Goal: Find specific page/section

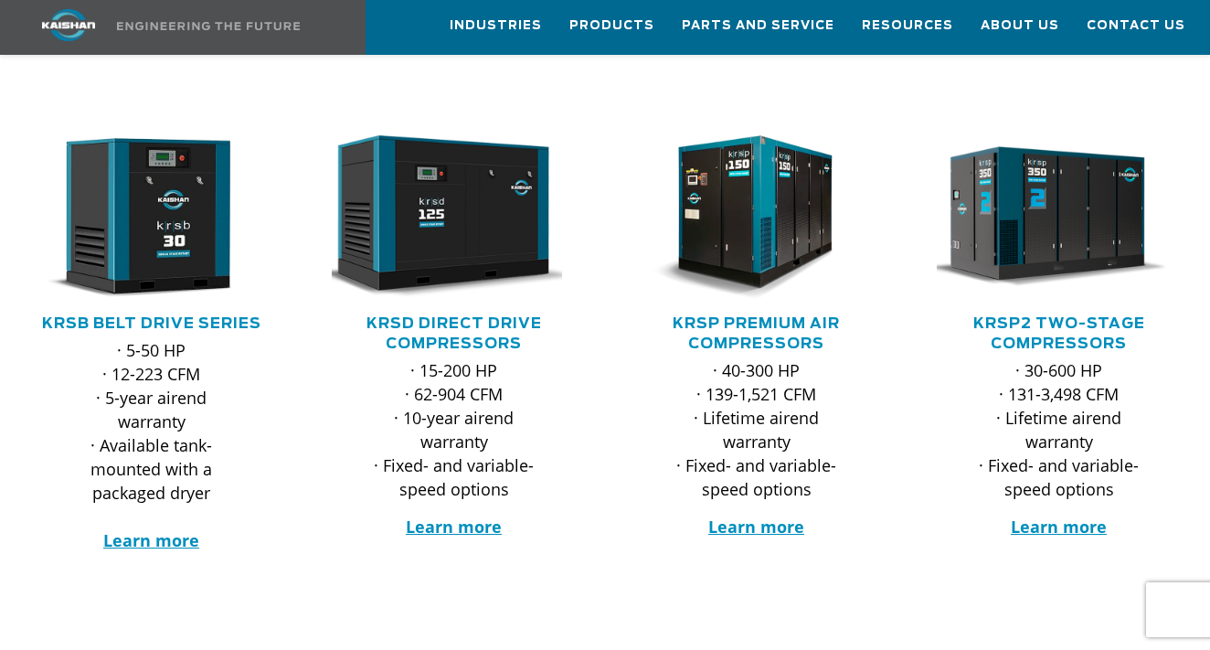
scroll to position [296, 0]
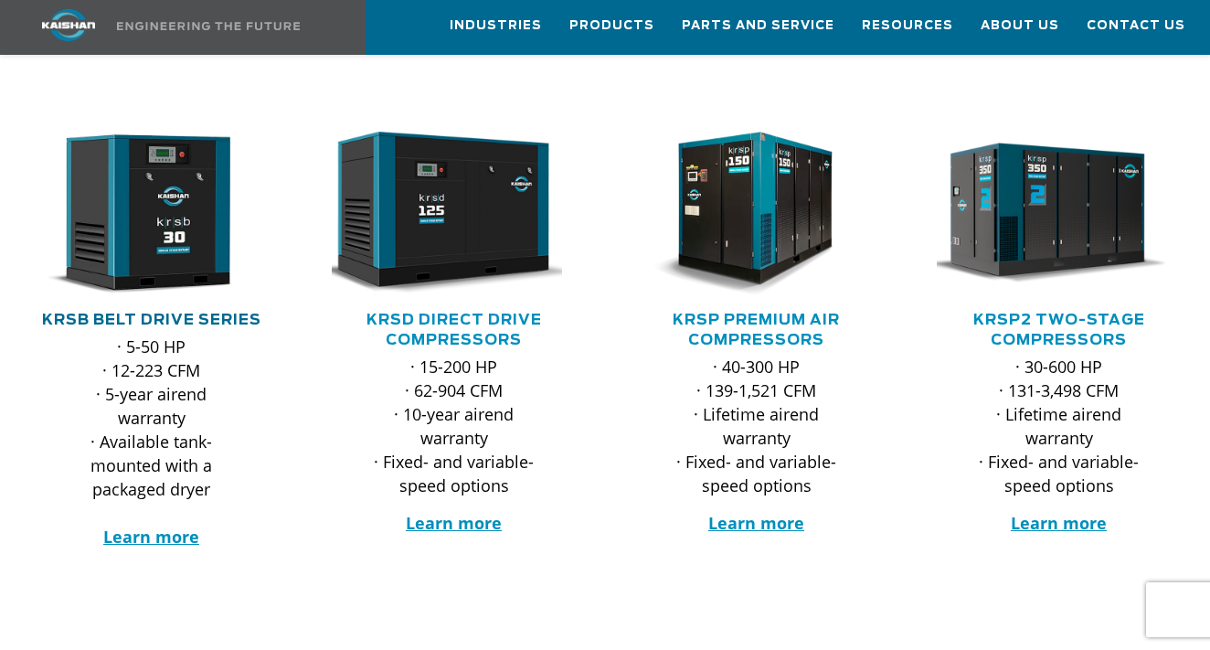
click at [161, 313] on link "KRSB Belt Drive Series" at bounding box center [151, 320] width 219 height 15
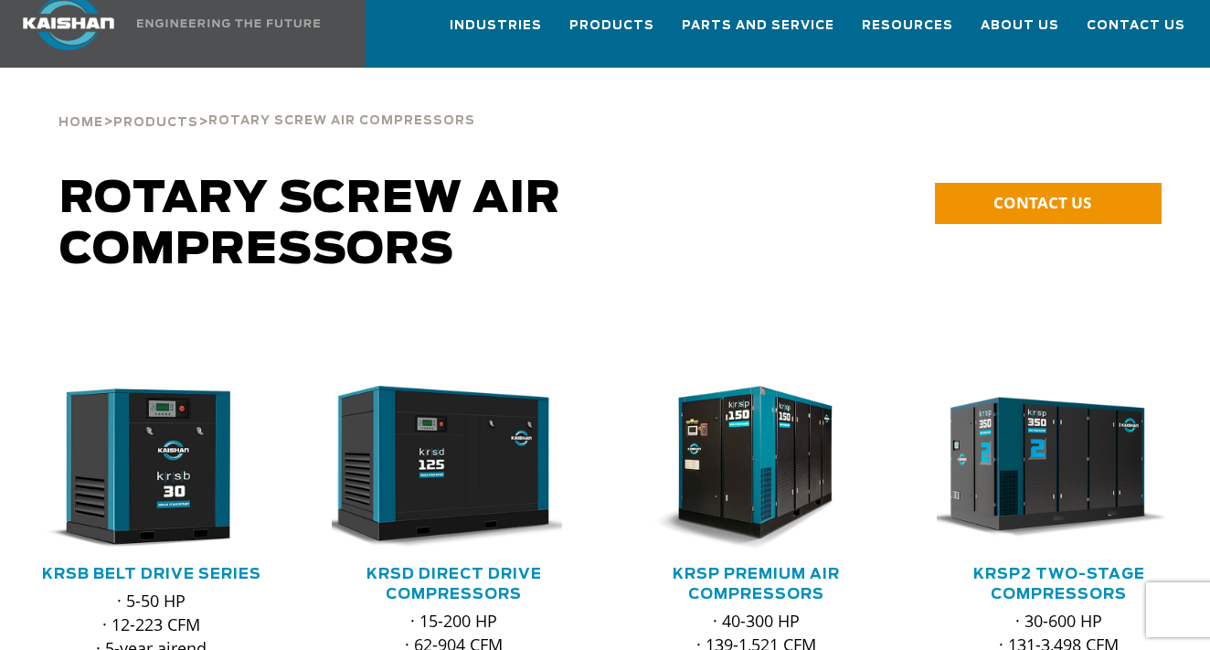
scroll to position [0, 0]
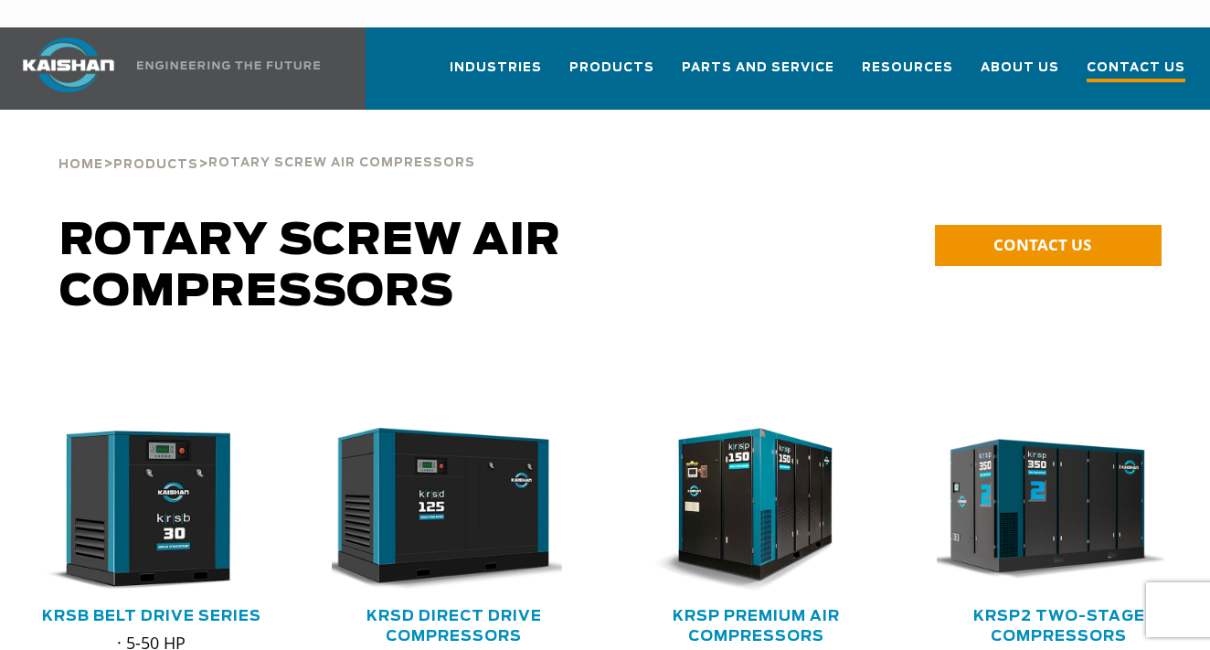
click at [1123, 58] on span "Contact Us" at bounding box center [1136, 70] width 99 height 25
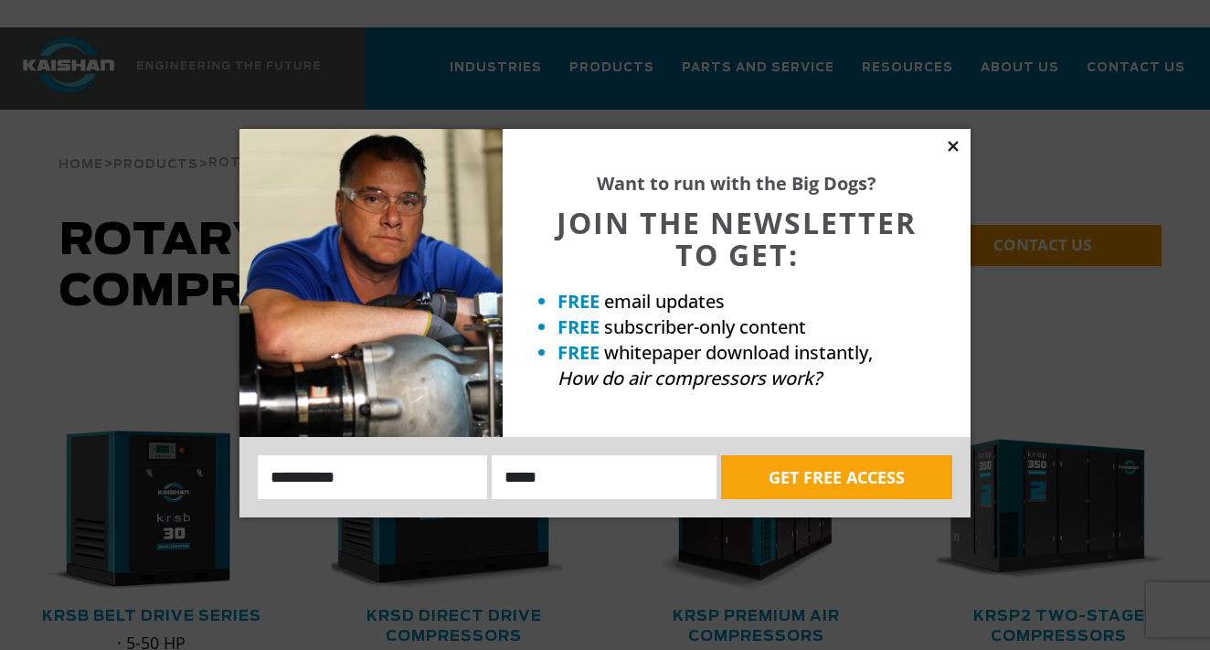
click at [957, 148] on icon at bounding box center [953, 146] width 10 height 10
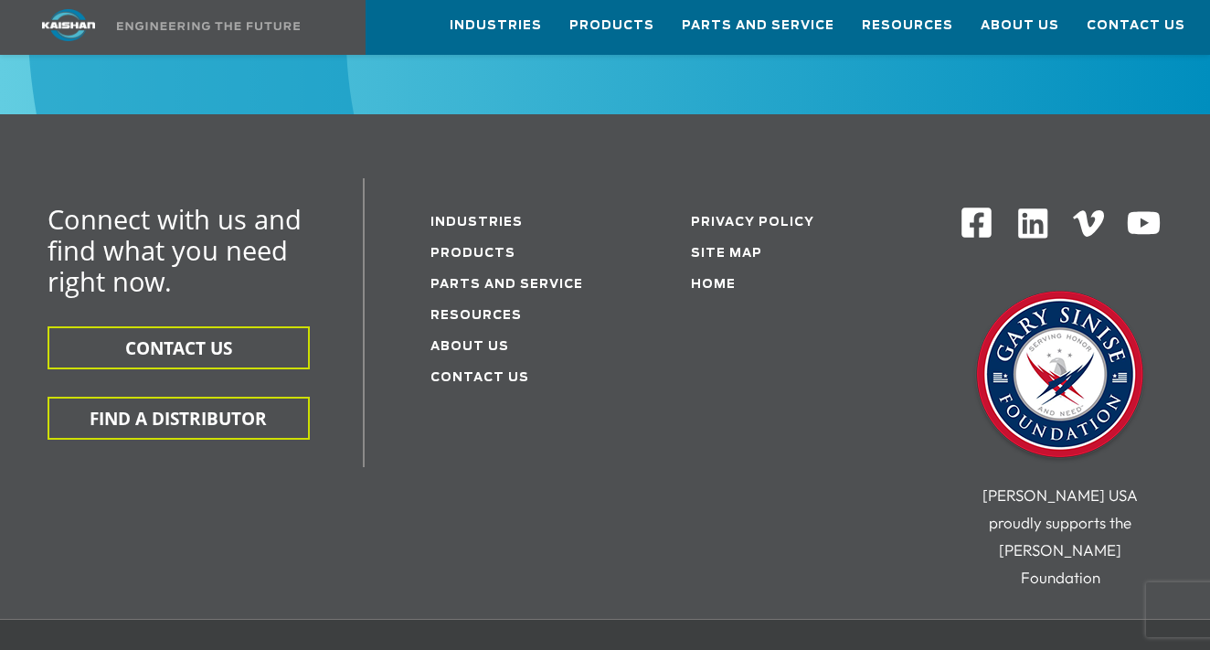
scroll to position [5787, 0]
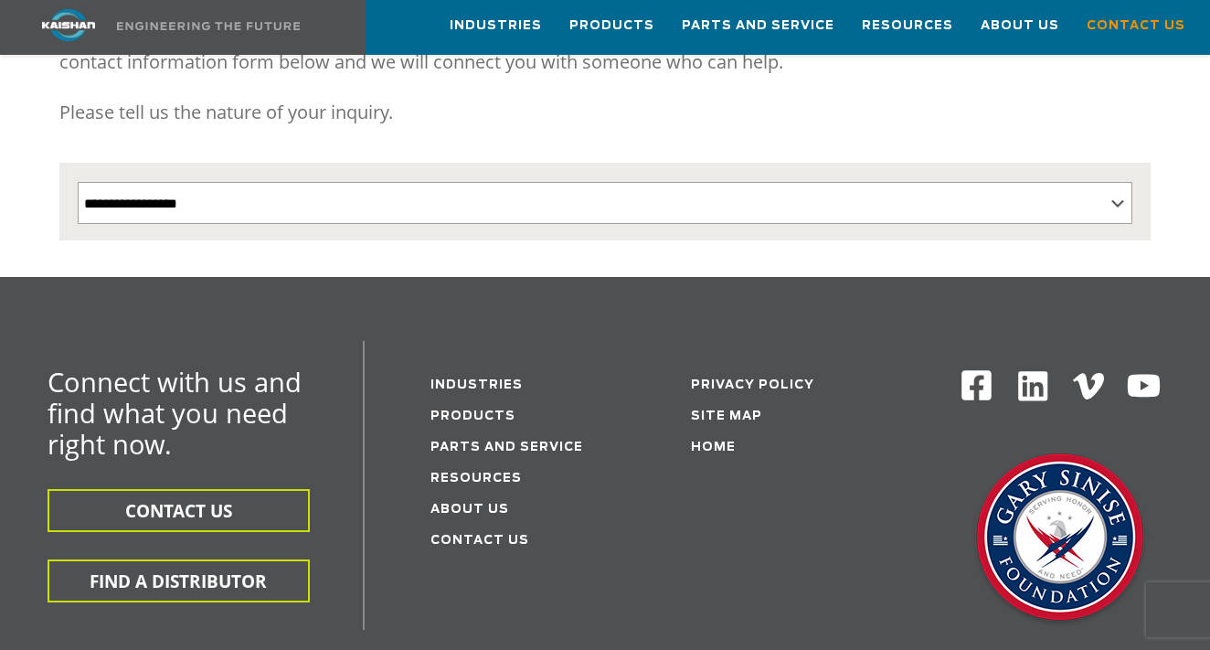
scroll to position [356, 0]
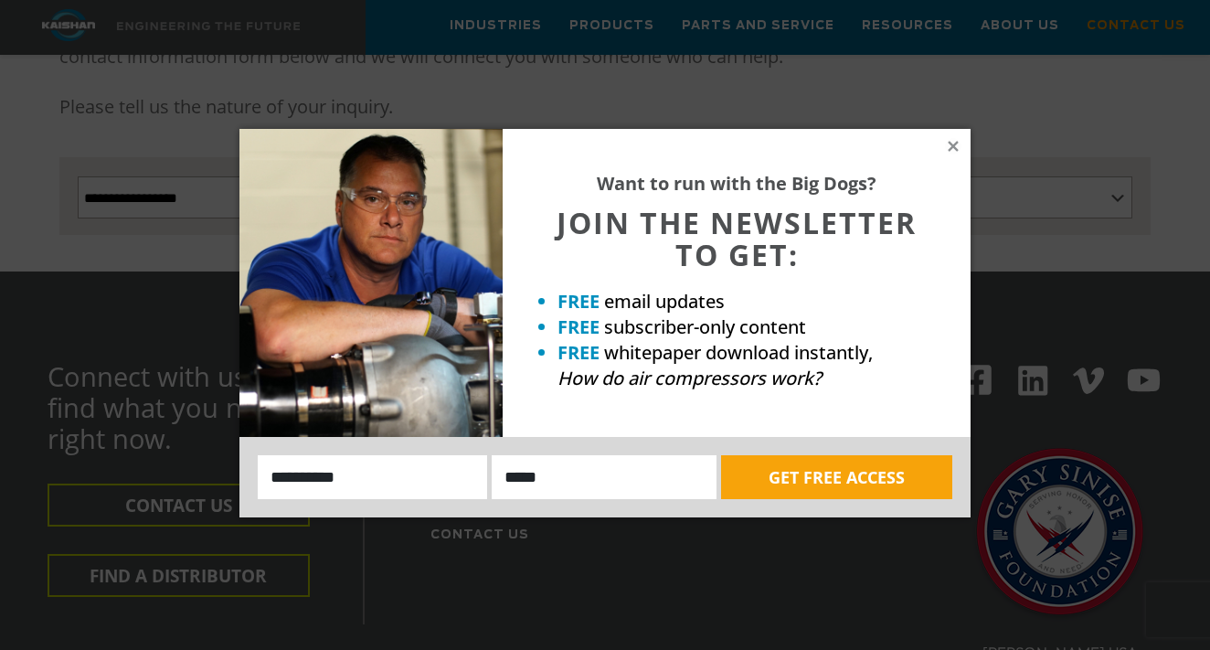
click at [213, 562] on div "Want to run with the Big Dogs? JOIN THE NEWSLETTER TO GET: FREE email updates F…" at bounding box center [605, 325] width 1210 height 650
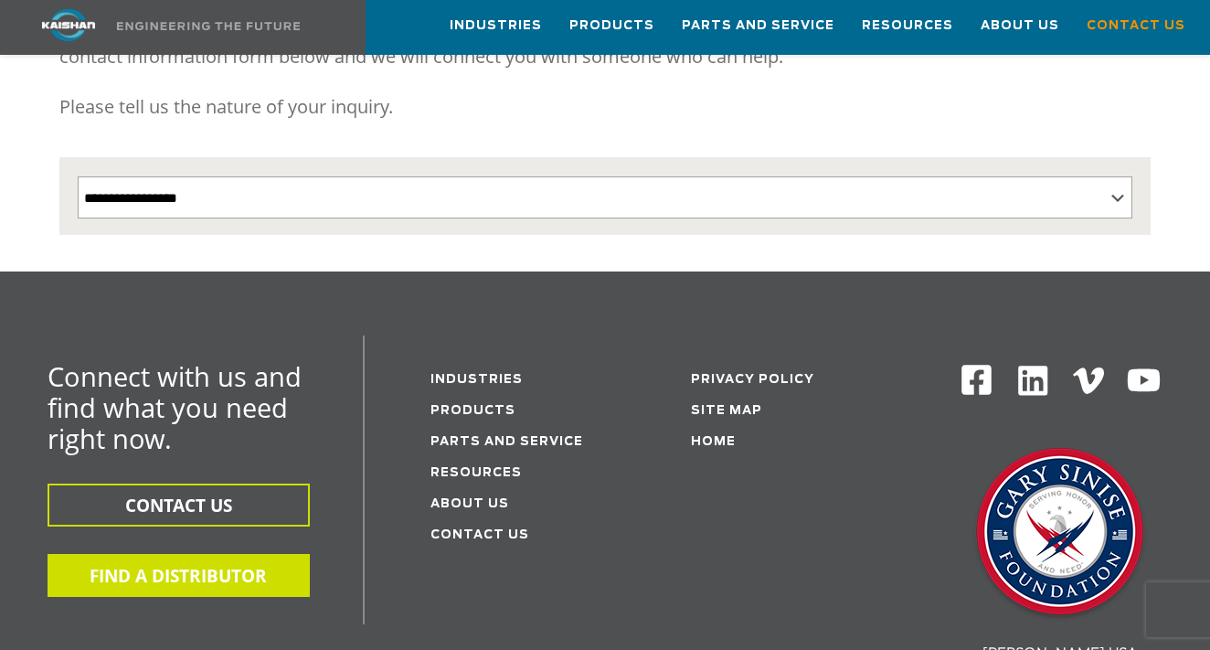
click at [220, 554] on button "FIND A DISTRIBUTOR" at bounding box center [179, 575] width 262 height 43
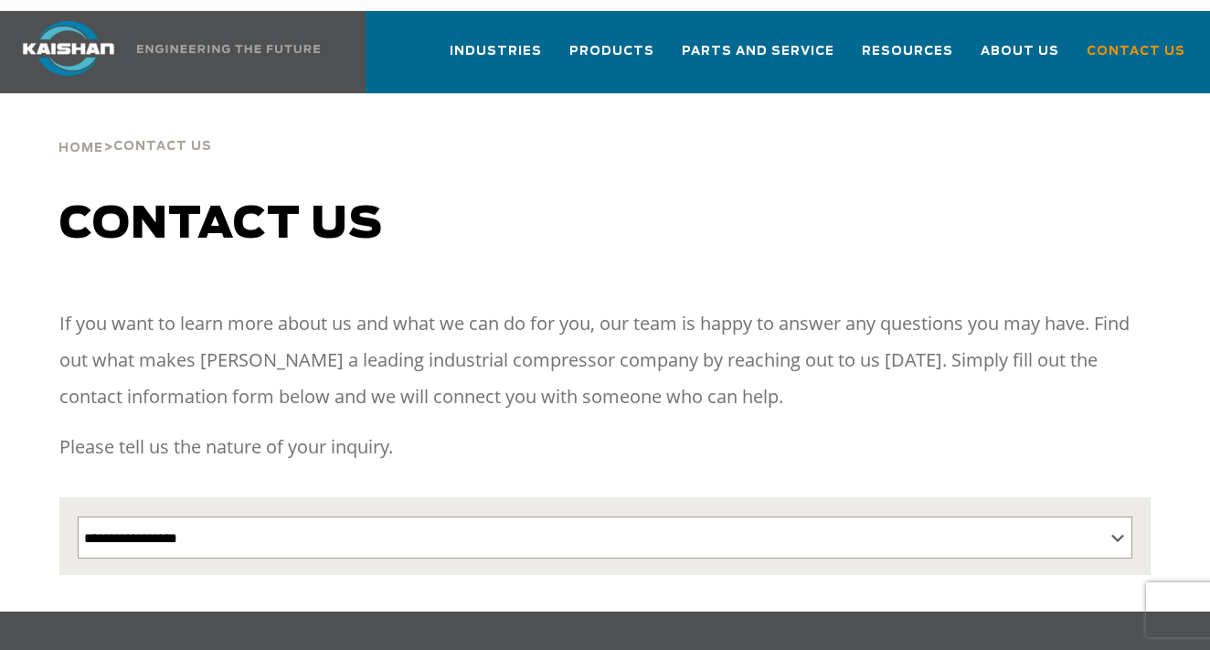
scroll to position [0, 0]
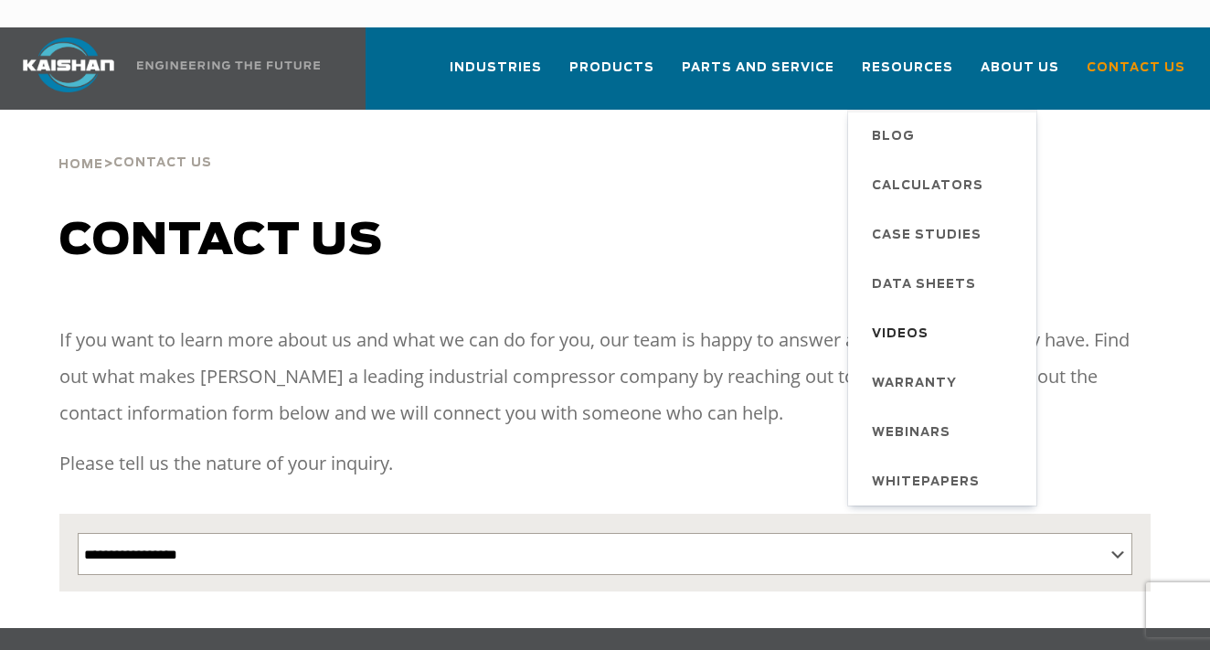
click at [914, 319] on span "Videos" at bounding box center [900, 334] width 57 height 31
